Goal: Task Accomplishment & Management: Use online tool/utility

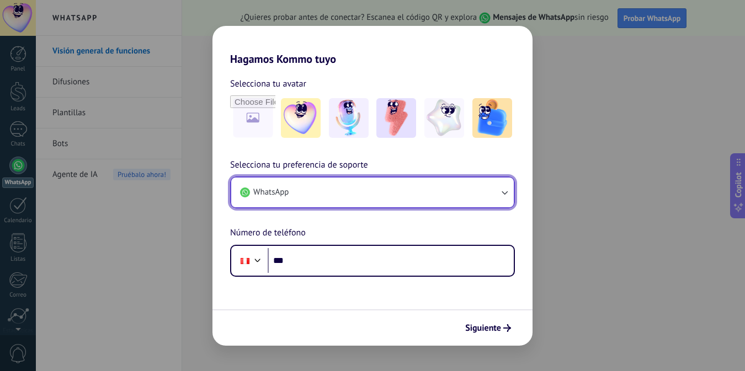
click at [305, 189] on button "WhatsApp" at bounding box center [372, 193] width 282 height 30
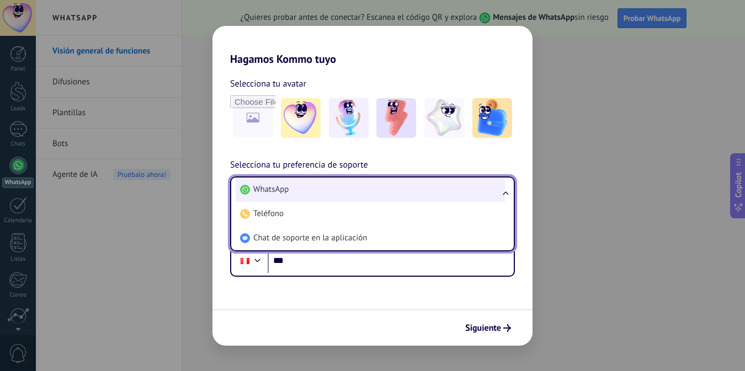
click at [291, 188] on li "WhatsApp" at bounding box center [370, 190] width 269 height 24
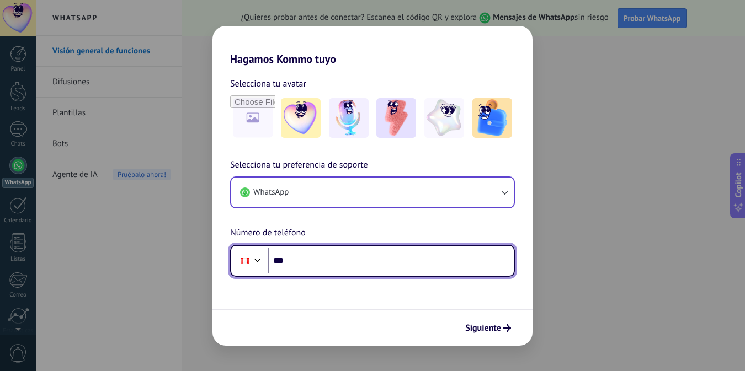
click at [291, 265] on input "***" at bounding box center [391, 260] width 246 height 25
type input "**********"
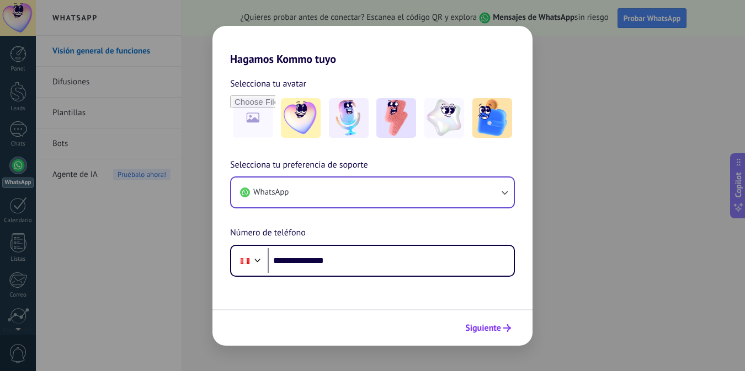
click at [492, 327] on span "Siguiente" at bounding box center [483, 328] width 36 height 8
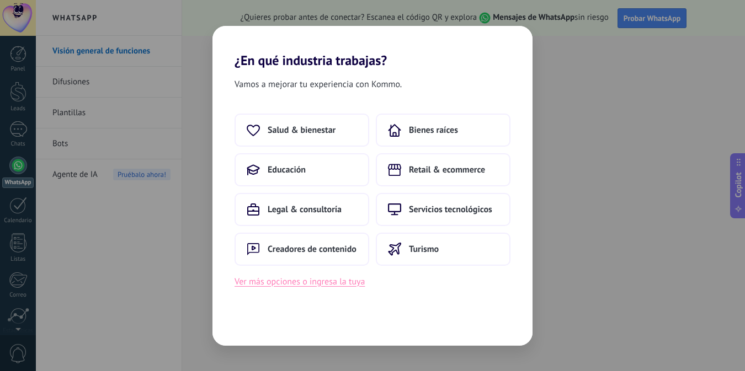
click at [304, 280] on button "Ver más opciones o ingresa la tuya" at bounding box center [299, 282] width 130 height 14
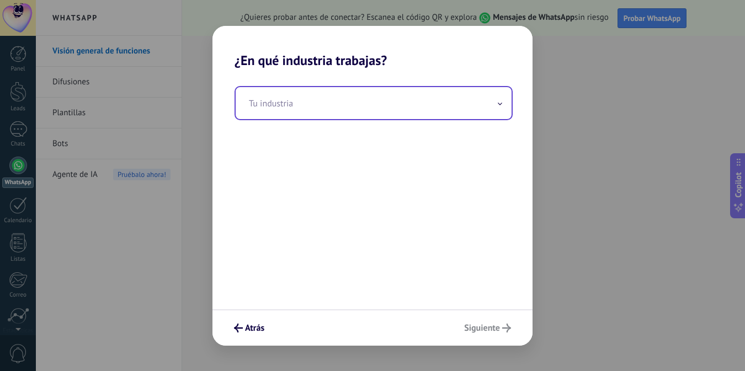
click at [249, 99] on input "text" at bounding box center [374, 103] width 276 height 32
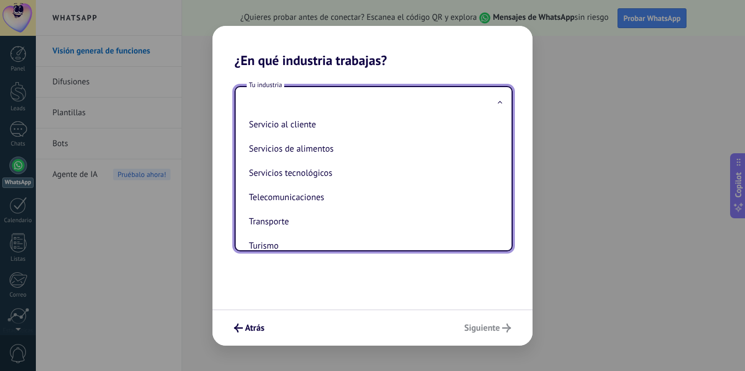
scroll to position [292, 0]
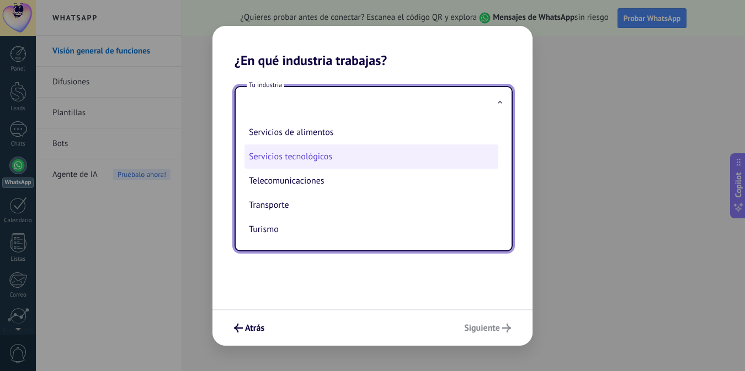
click at [329, 156] on li "Servicios tecnológicos" at bounding box center [371, 157] width 254 height 24
type input "**********"
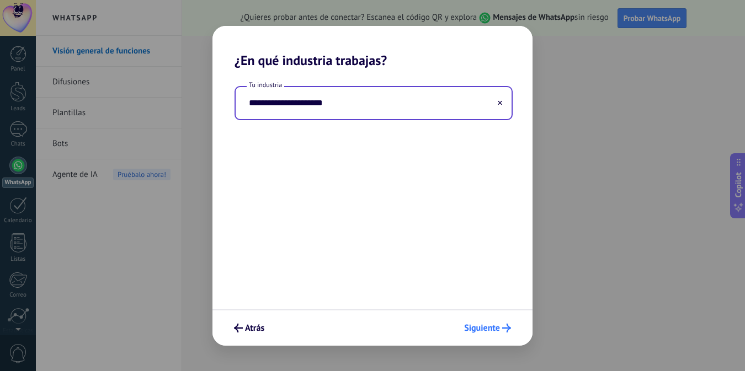
click at [491, 327] on span "Siguiente" at bounding box center [482, 328] width 36 height 8
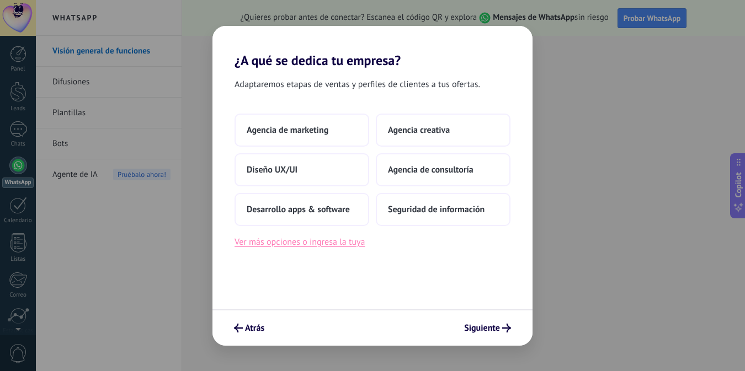
click at [289, 242] on button "Ver más opciones o ingresa la tuya" at bounding box center [299, 242] width 130 height 14
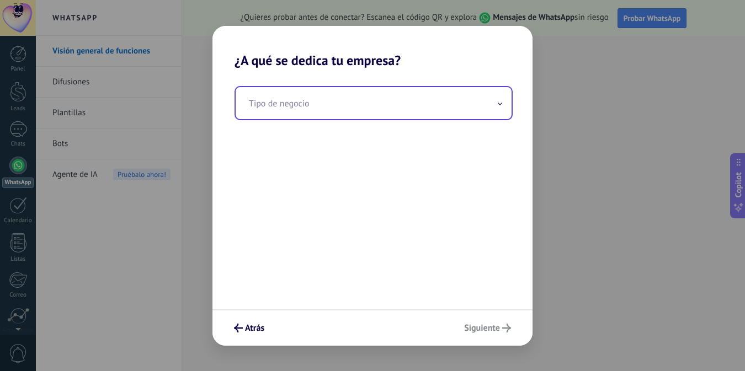
click at [274, 108] on input "text" at bounding box center [374, 103] width 276 height 32
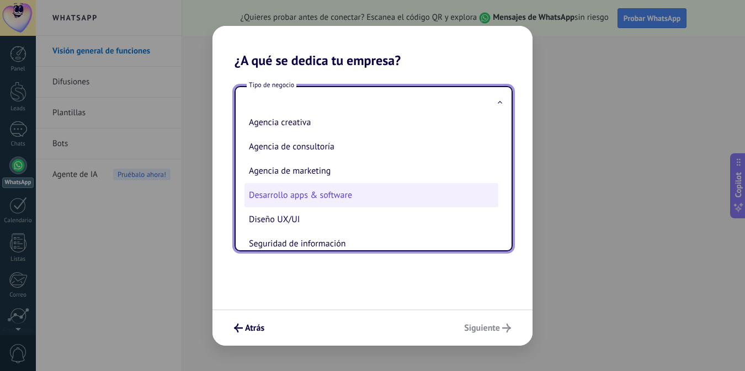
scroll to position [0, 0]
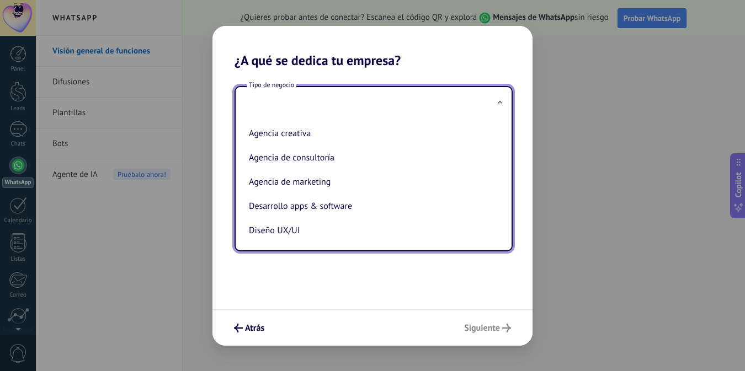
click at [263, 108] on input "text" at bounding box center [374, 103] width 276 height 32
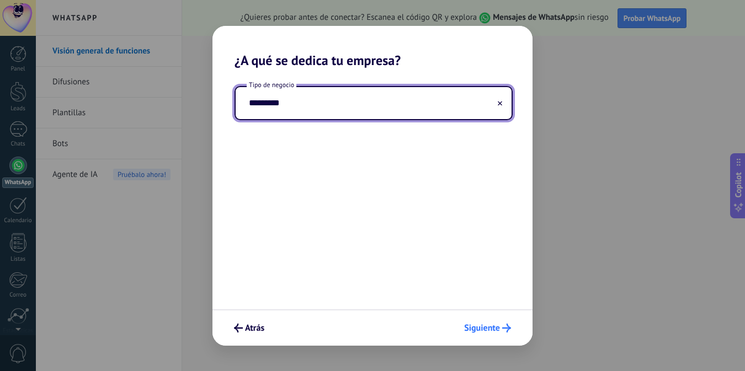
type input "*********"
click at [484, 324] on span "Siguiente" at bounding box center [482, 328] width 36 height 8
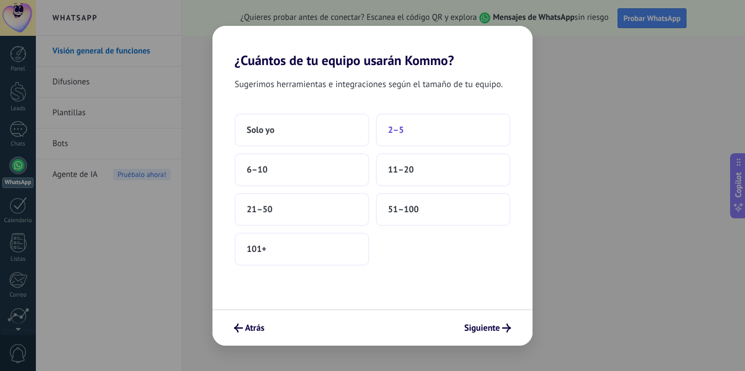
click at [402, 127] on span "2–5" at bounding box center [396, 130] width 16 height 11
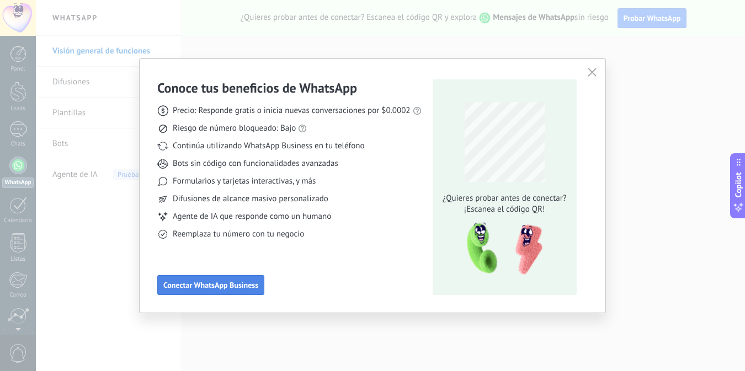
click at [216, 279] on button "Conectar WhatsApp Business" at bounding box center [210, 285] width 107 height 20
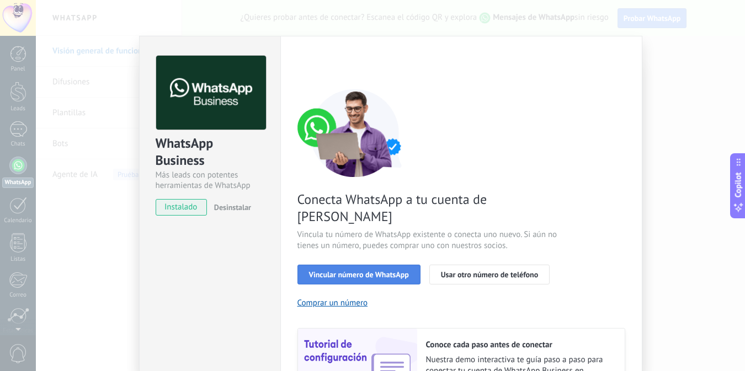
click at [343, 271] on span "Vincular número de WhatsApp" at bounding box center [359, 275] width 100 height 8
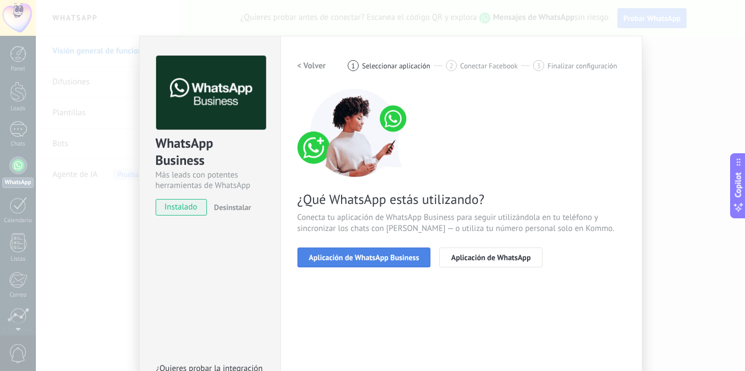
click at [339, 250] on button "Aplicación de WhatsApp Business" at bounding box center [363, 258] width 133 height 20
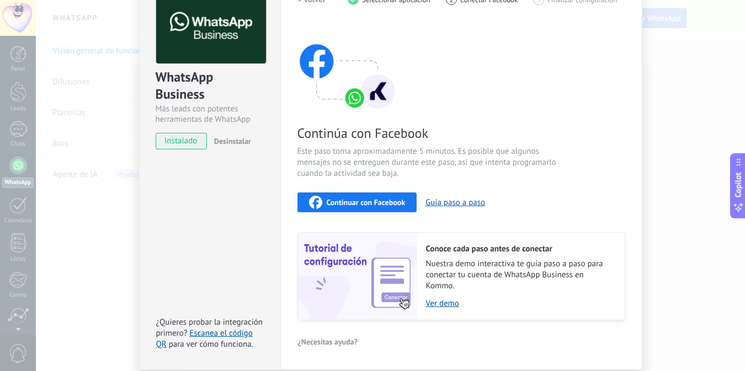
scroll to position [106, 0]
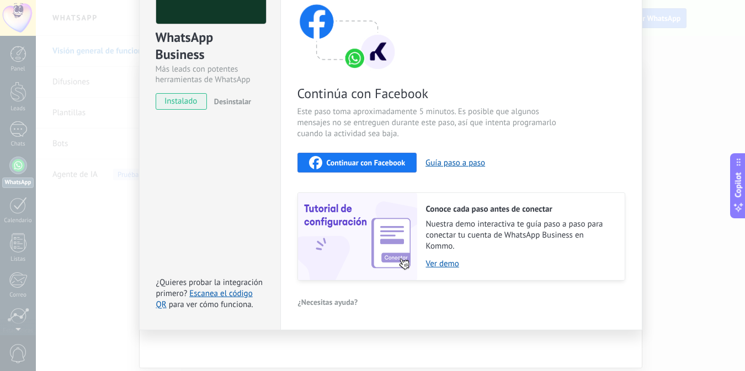
click at [344, 160] on span "Continuar con Facebook" at bounding box center [366, 163] width 79 height 8
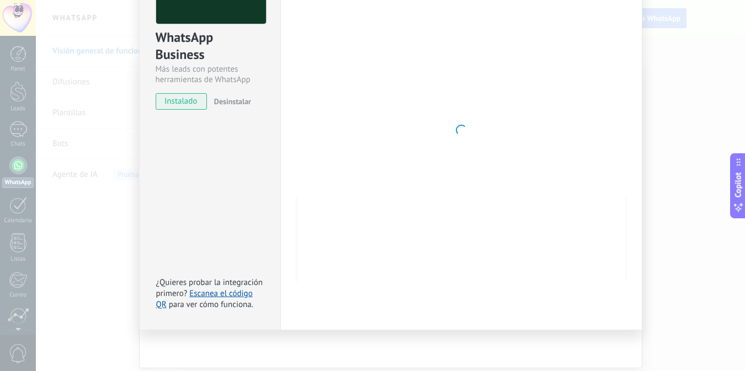
click at [441, 163] on div at bounding box center [461, 130] width 328 height 361
click at [388, 181] on div at bounding box center [461, 130] width 328 height 361
click at [213, 293] on link "Escanea el código QR" at bounding box center [204, 299] width 97 height 22
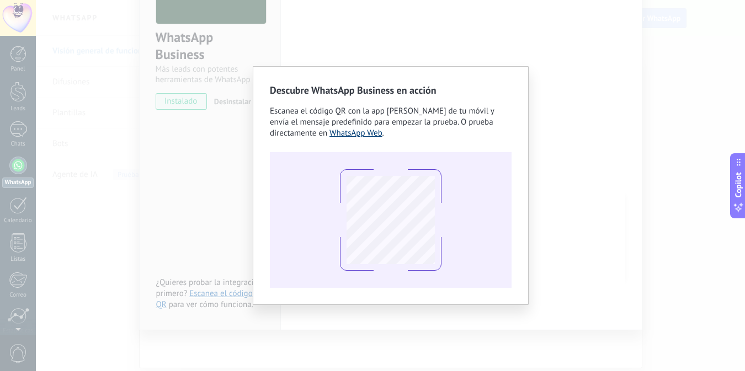
click at [350, 132] on link "WhatsApp Web" at bounding box center [355, 133] width 53 height 10
click at [362, 32] on div "Descubre WhatsApp Business en acción Escanea el código QR con la app [PERSON_NA…" at bounding box center [390, 185] width 709 height 371
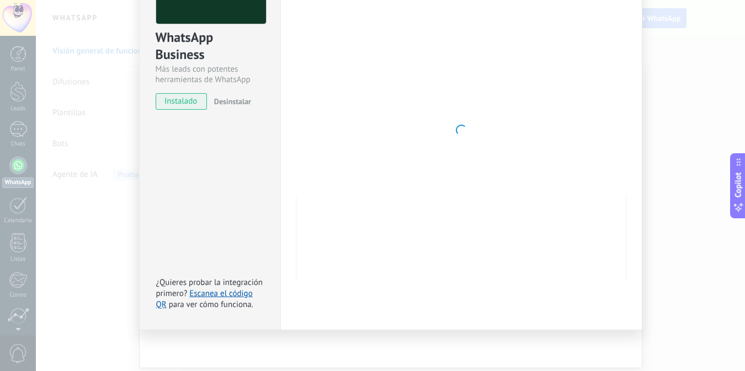
click at [177, 100] on span "instalado" at bounding box center [181, 101] width 50 height 17
click at [178, 99] on span "instalado" at bounding box center [181, 101] width 50 height 17
